Goal: Task Accomplishment & Management: Use online tool/utility

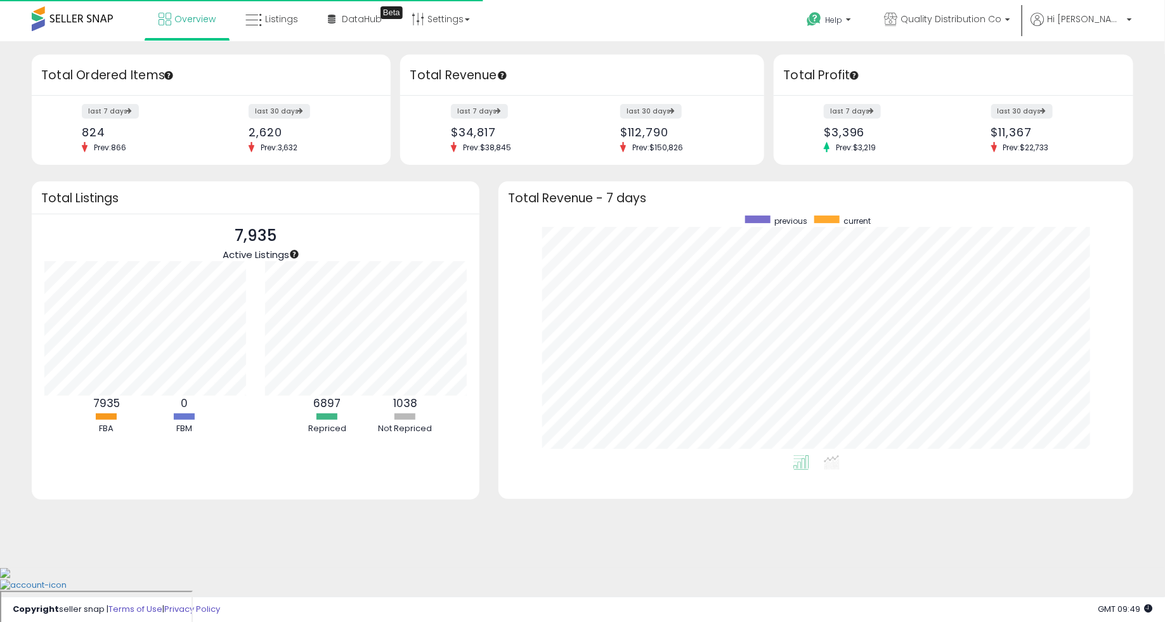
scroll to position [240, 609]
click at [291, 11] on link "Listings" at bounding box center [272, 19] width 72 height 38
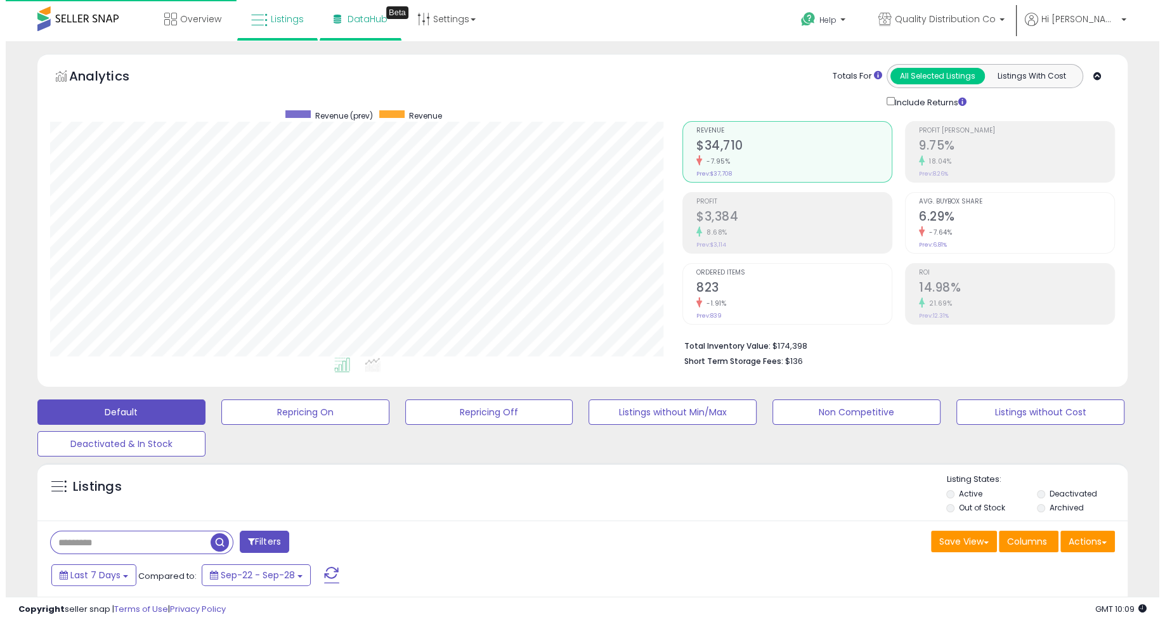
scroll to position [260, 632]
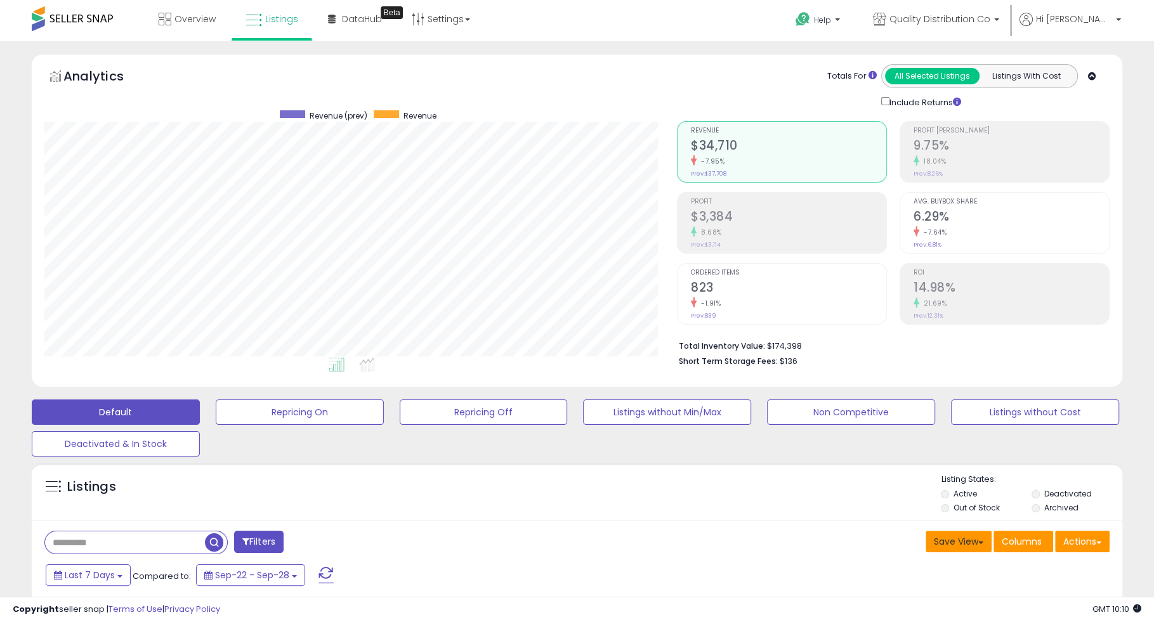
click at [967, 536] on button "Save View" at bounding box center [958, 542] width 66 height 22
click at [1062, 535] on button "Actions" at bounding box center [1082, 542] width 55 height 22
click at [1036, 567] on link "Import" at bounding box center [1030, 569] width 139 height 20
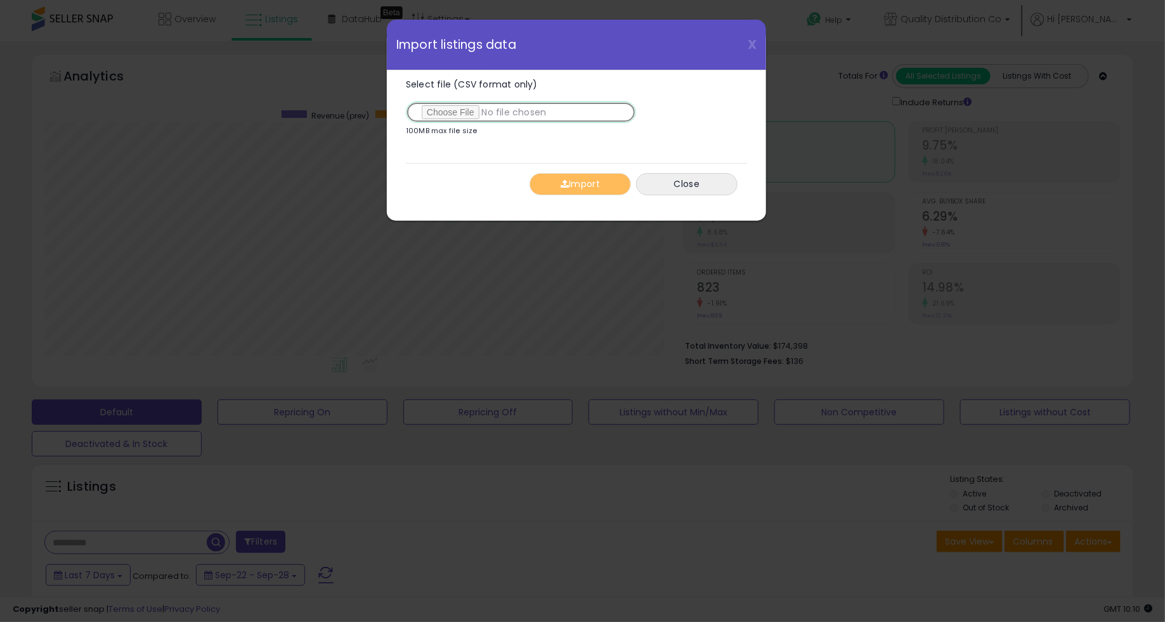
click at [467, 109] on input "Select file (CSV format only)" at bounding box center [521, 112] width 230 height 22
type input "**********"
click at [608, 182] on button "Import" at bounding box center [580, 184] width 101 height 22
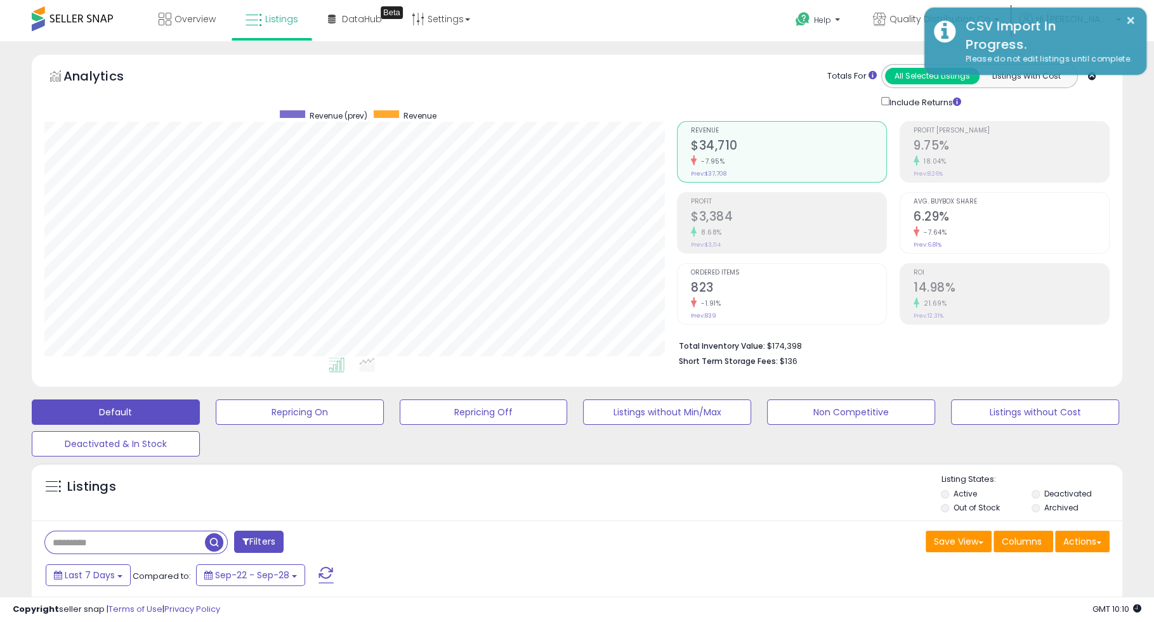
scroll to position [634058, 633685]
